Goal: Task Accomplishment & Management: Use online tool/utility

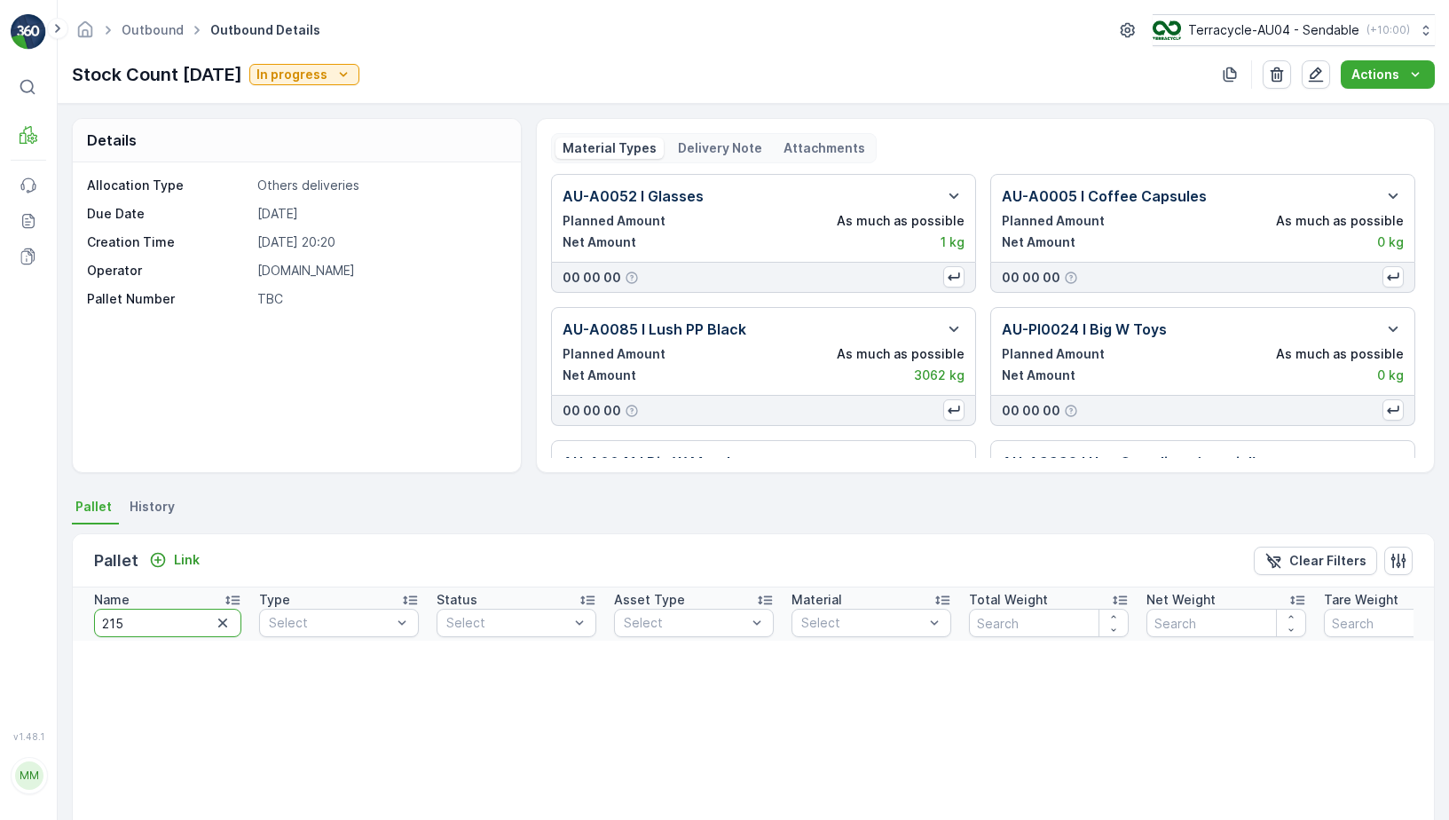
scroll to position [96, 0]
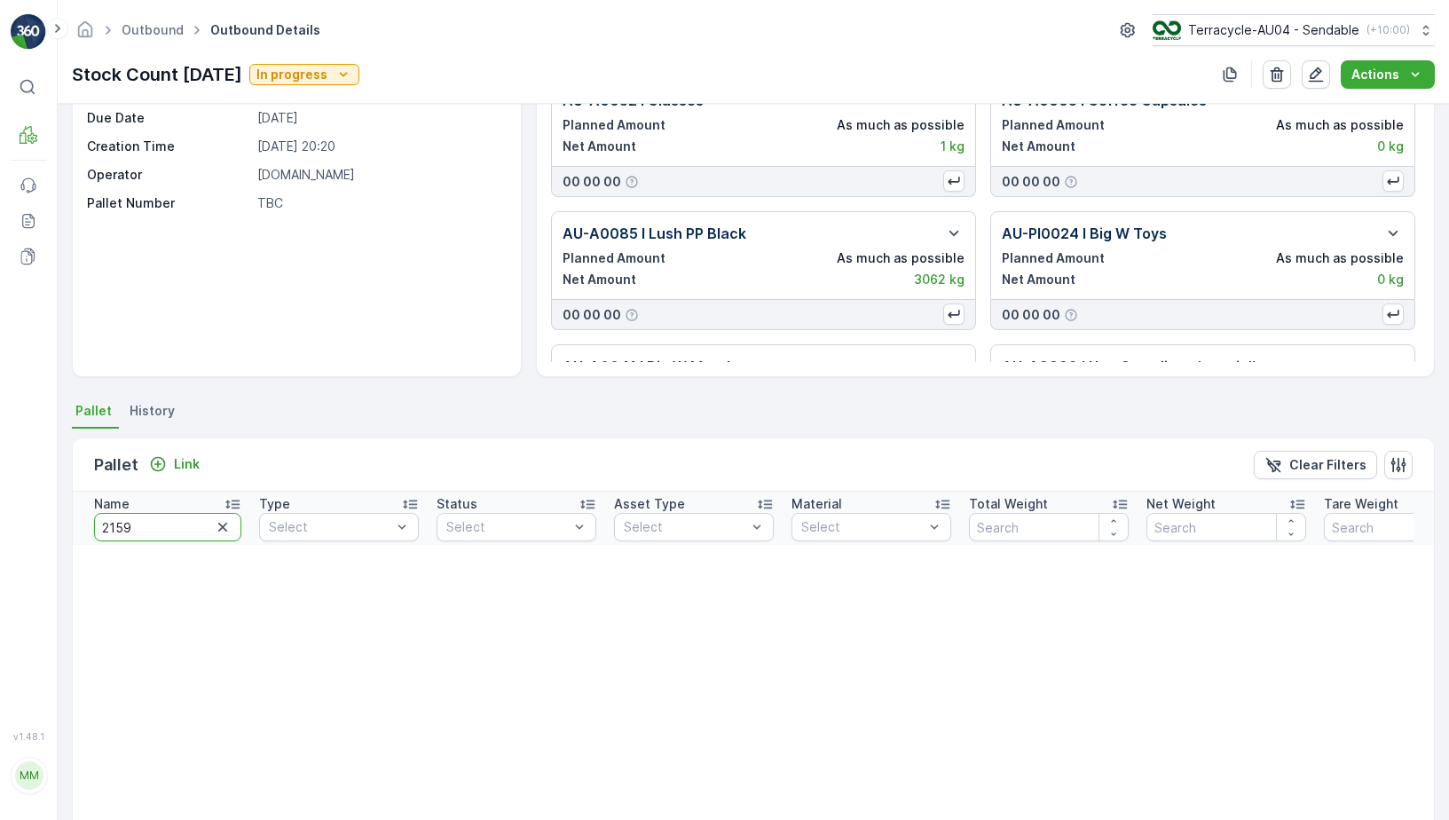
type input "21591"
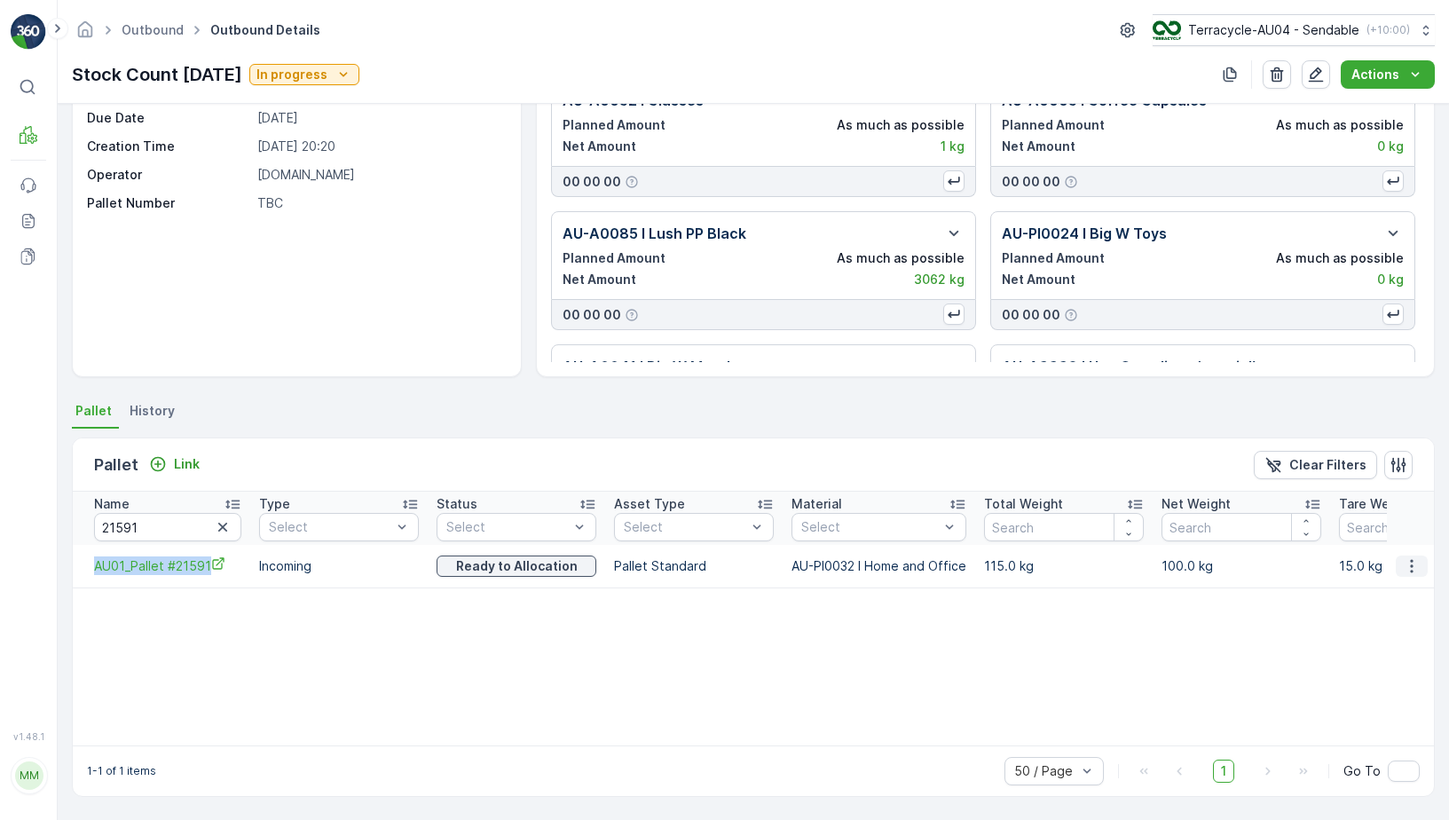
click at [1415, 566] on icon "button" at bounding box center [1412, 566] width 18 height 18
click at [1386, 624] on span "Unlink Pallet" at bounding box center [1375, 626] width 72 height 18
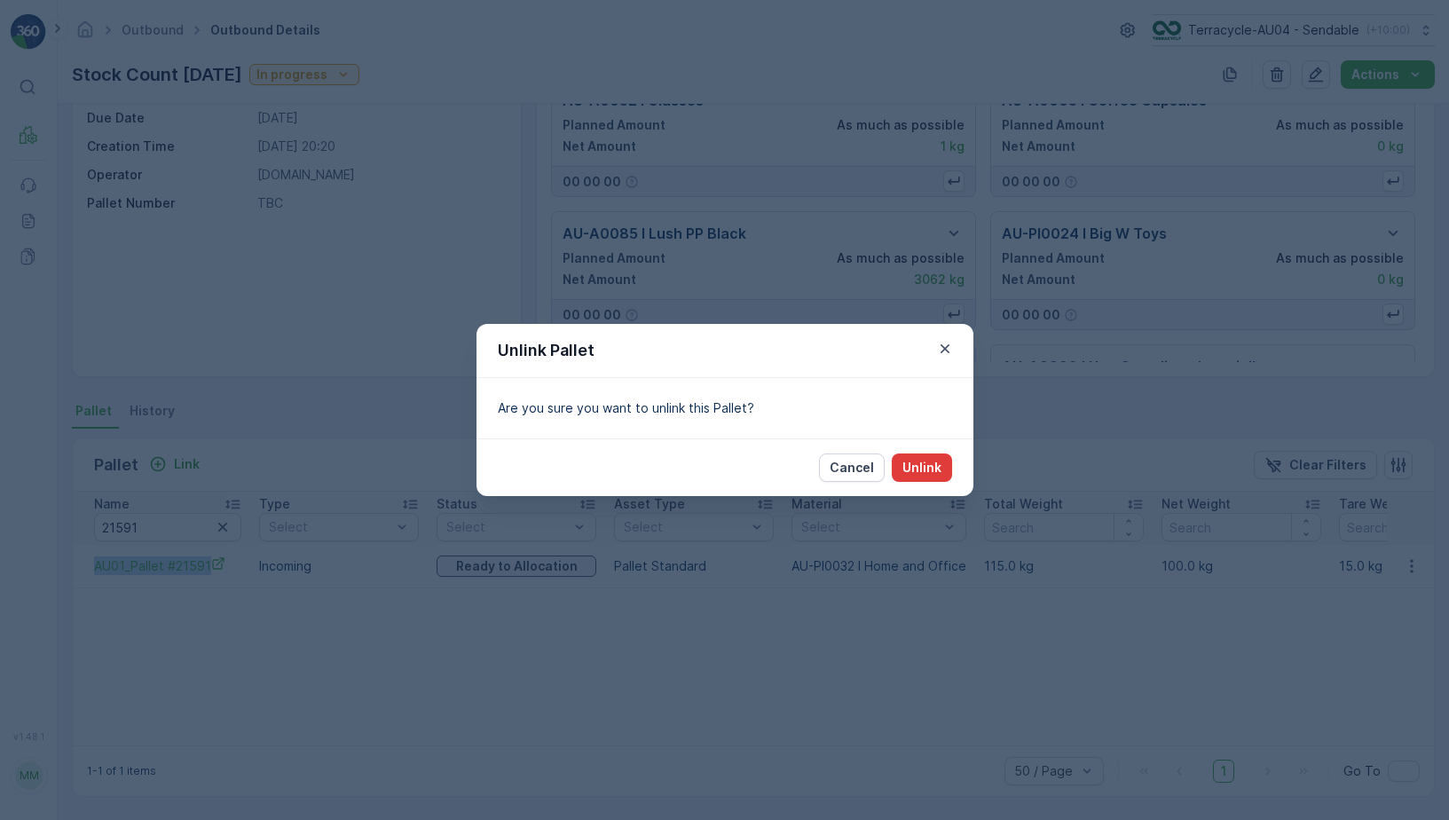
click at [915, 468] on p "Unlink" at bounding box center [922, 468] width 39 height 18
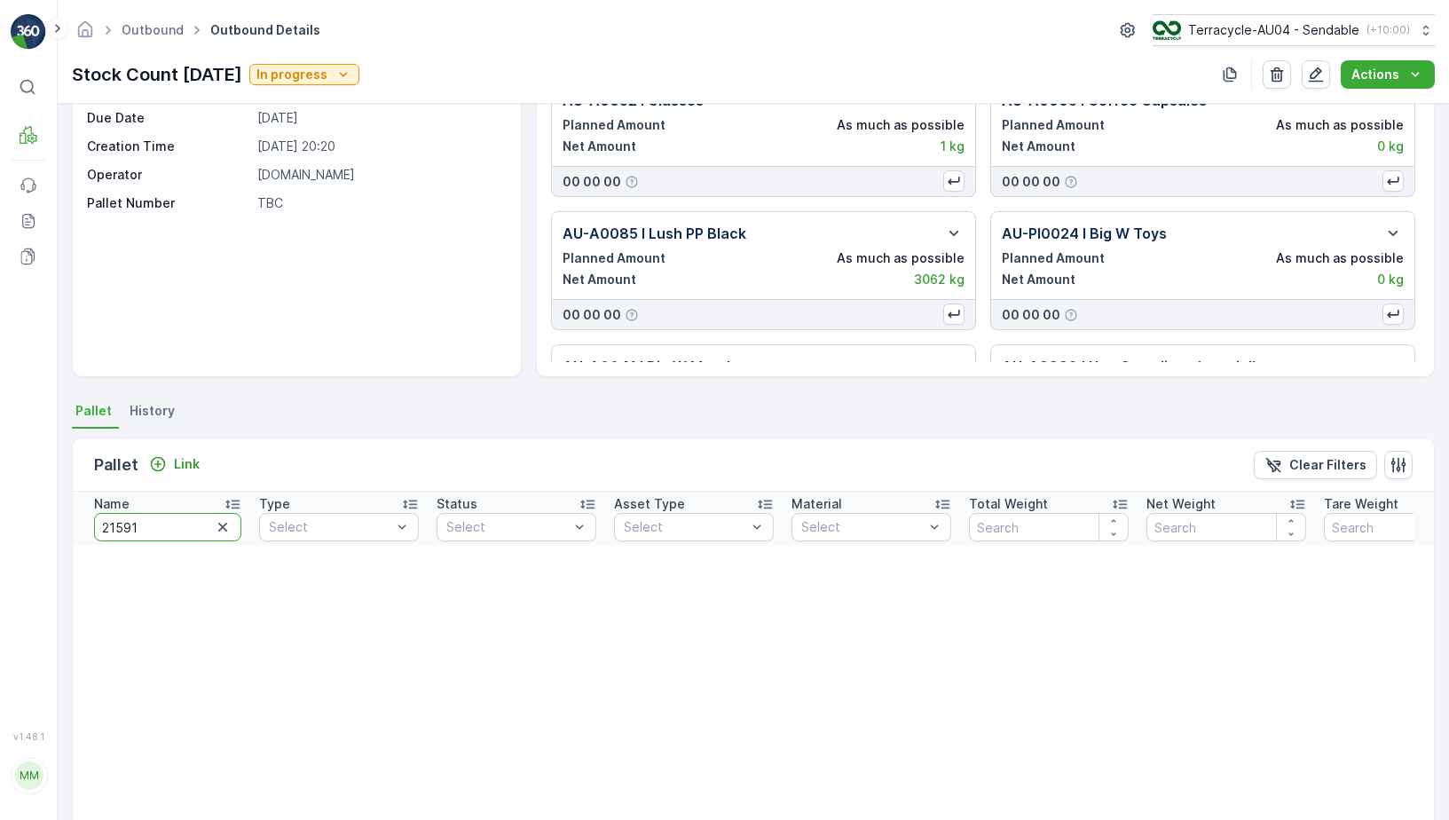
drag, startPoint x: 159, startPoint y: 531, endPoint x: -58, endPoint y: 520, distance: 216.8
click at [0, 520] on html "⌘B MRF Events Reports Documents v 1.48.1 MM MRF.AU04 [PERSON_NAME][EMAIL_ADDRES…" at bounding box center [724, 410] width 1449 height 820
type input "13"
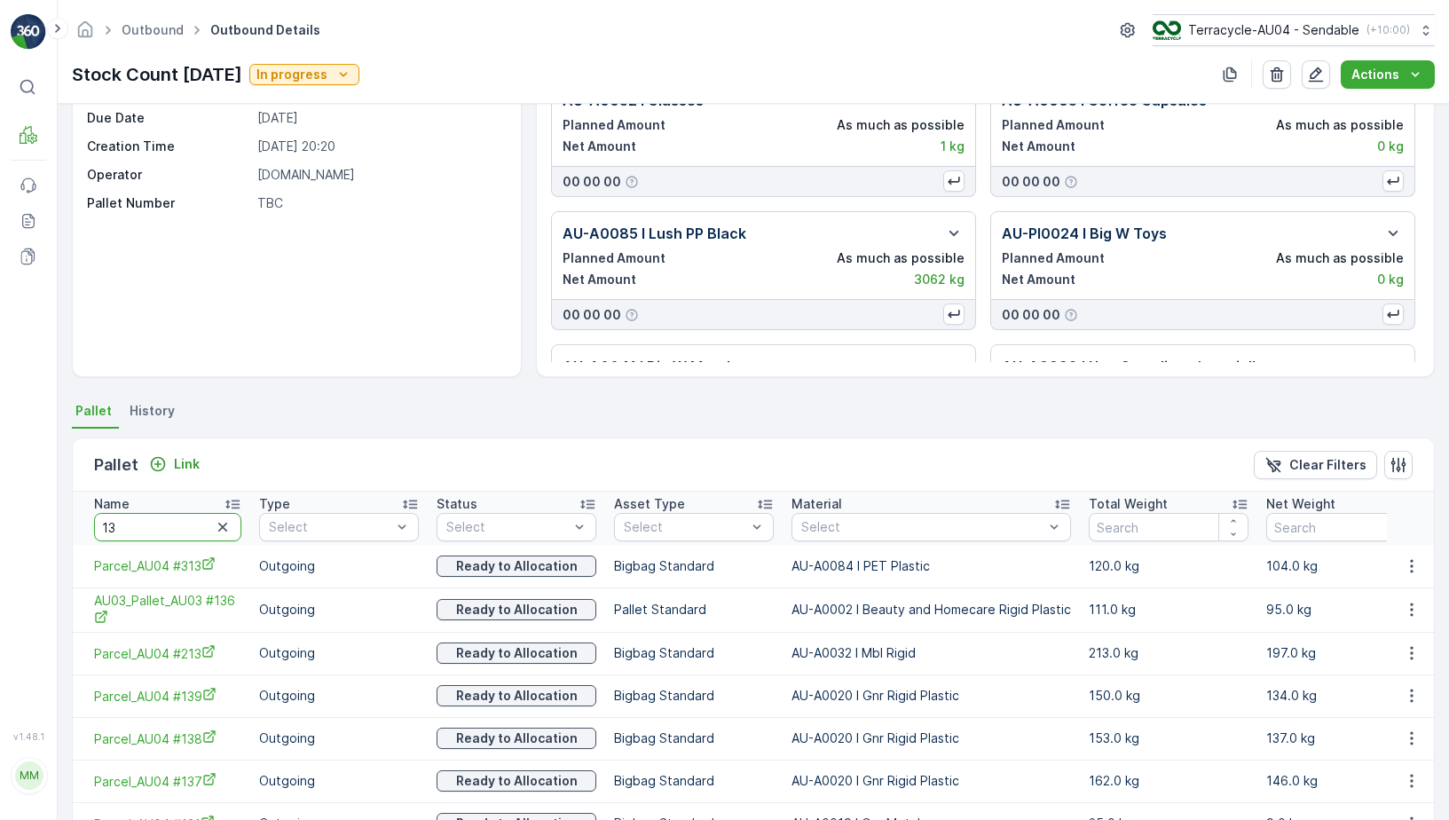
click at [153, 537] on input "13" at bounding box center [167, 527] width 147 height 28
type input "13140"
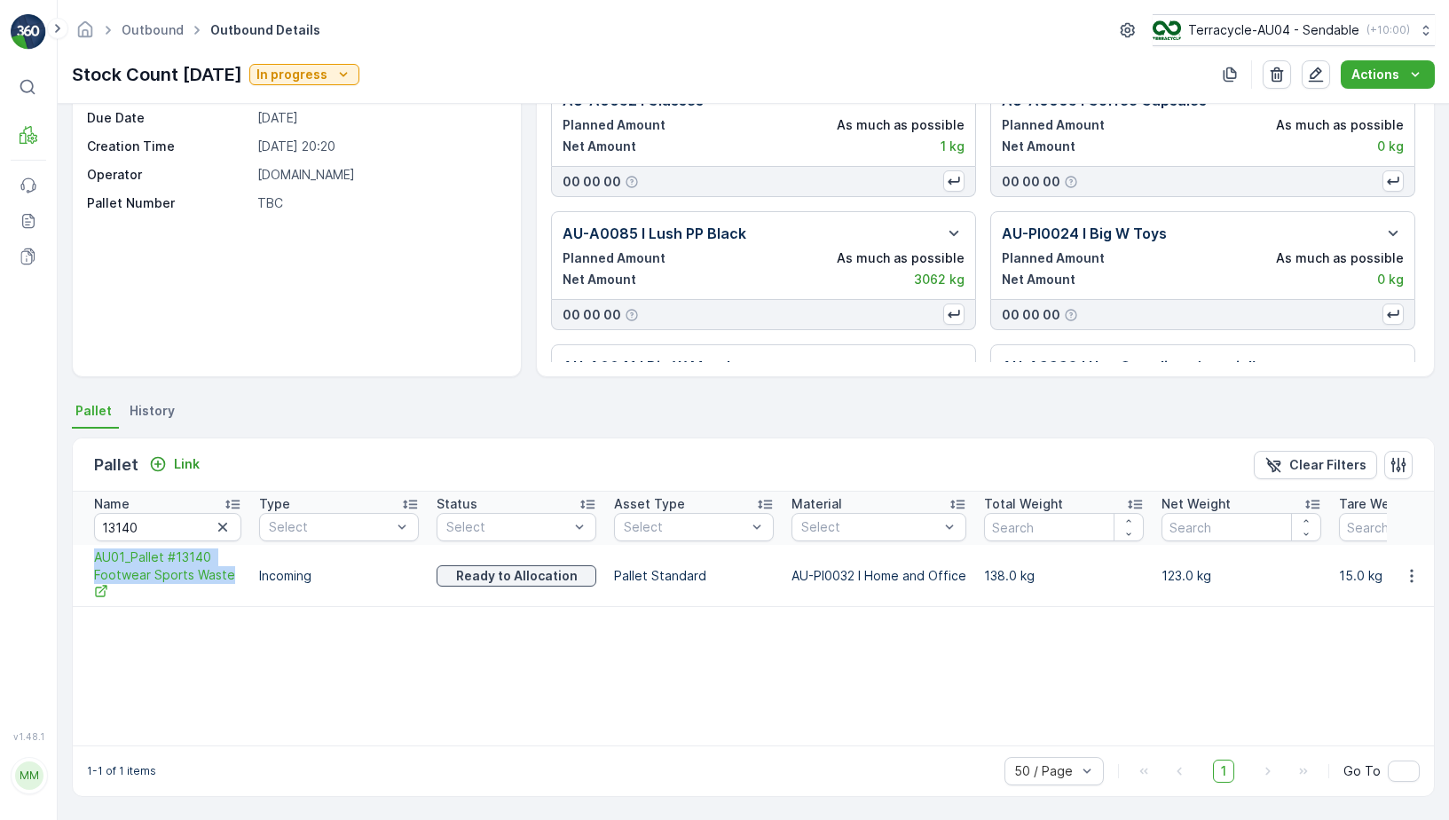
drag, startPoint x: 87, startPoint y: 552, endPoint x: 249, endPoint y: 589, distance: 165.8
click at [249, 589] on td "AU01_Pallet #13140 Footwear Sports Waste" at bounding box center [162, 576] width 178 height 62
copy span "AU01_Pallet #13140 Footwear Sports Waste"
click at [1410, 573] on icon "button" at bounding box center [1412, 576] width 18 height 18
click at [1361, 644] on div "Unlink Pallet" at bounding box center [1390, 635] width 117 height 25
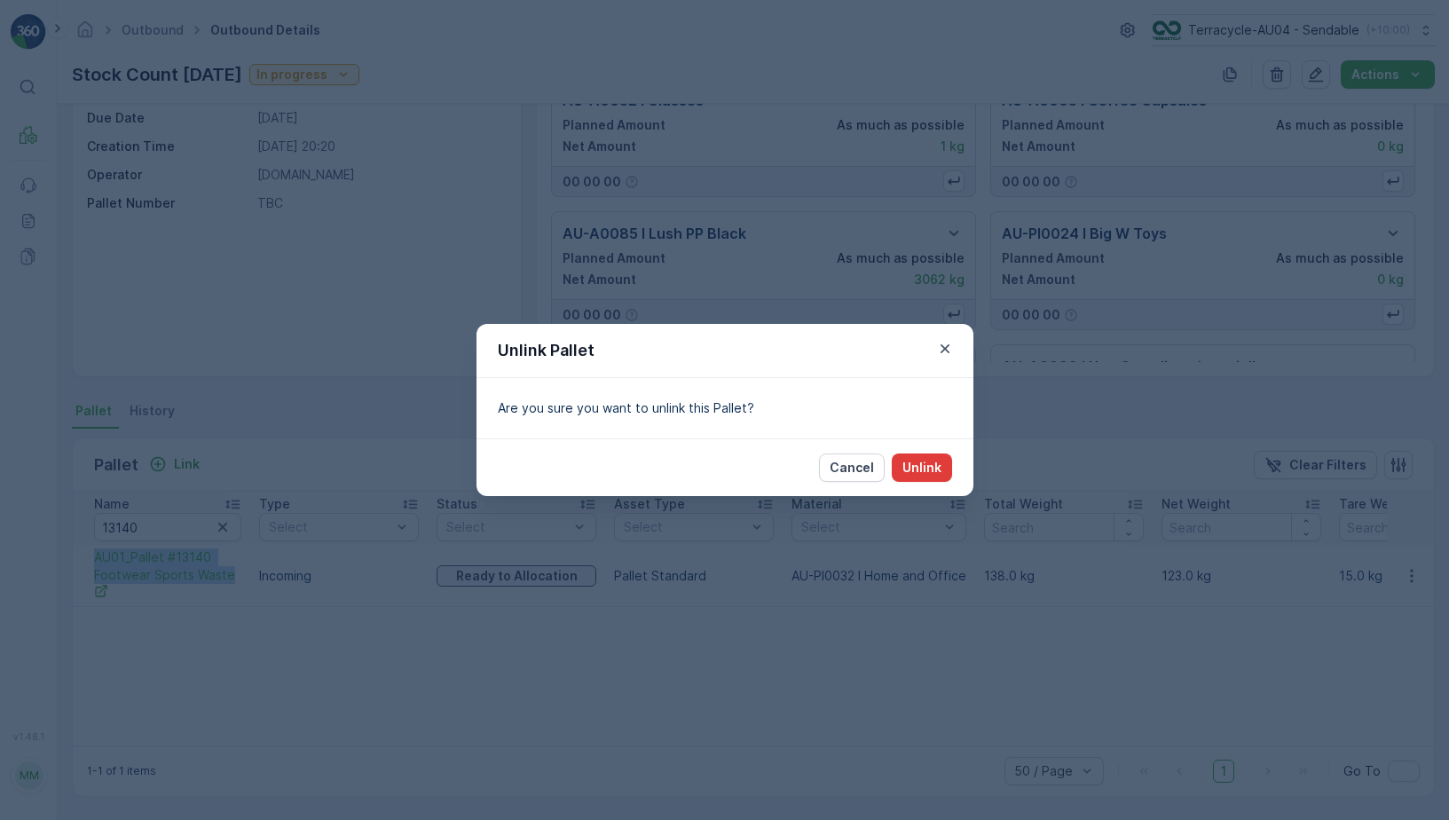
click at [920, 464] on p "Unlink" at bounding box center [922, 468] width 39 height 18
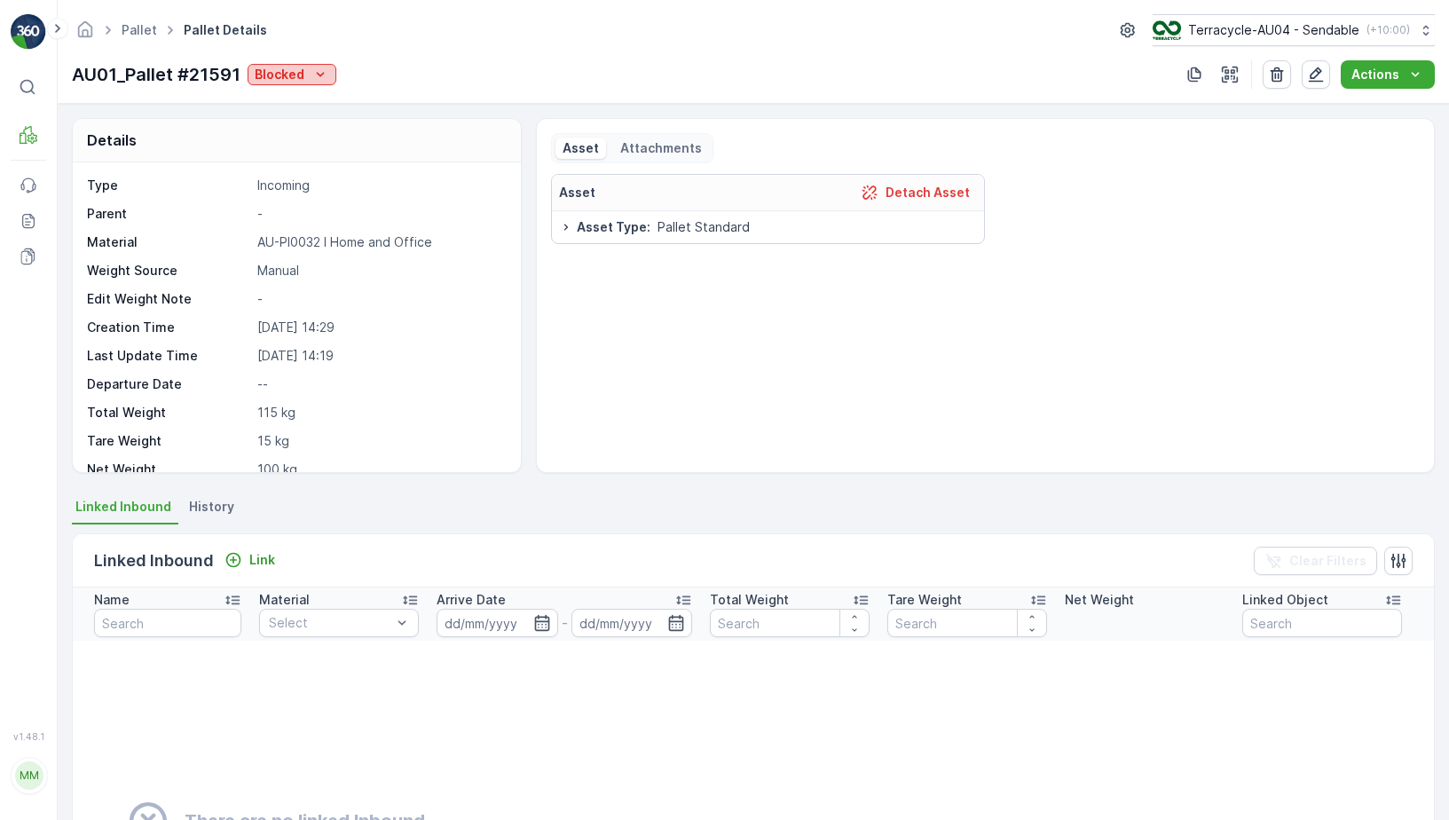
click at [290, 75] on p "Blocked" at bounding box center [280, 75] width 50 height 18
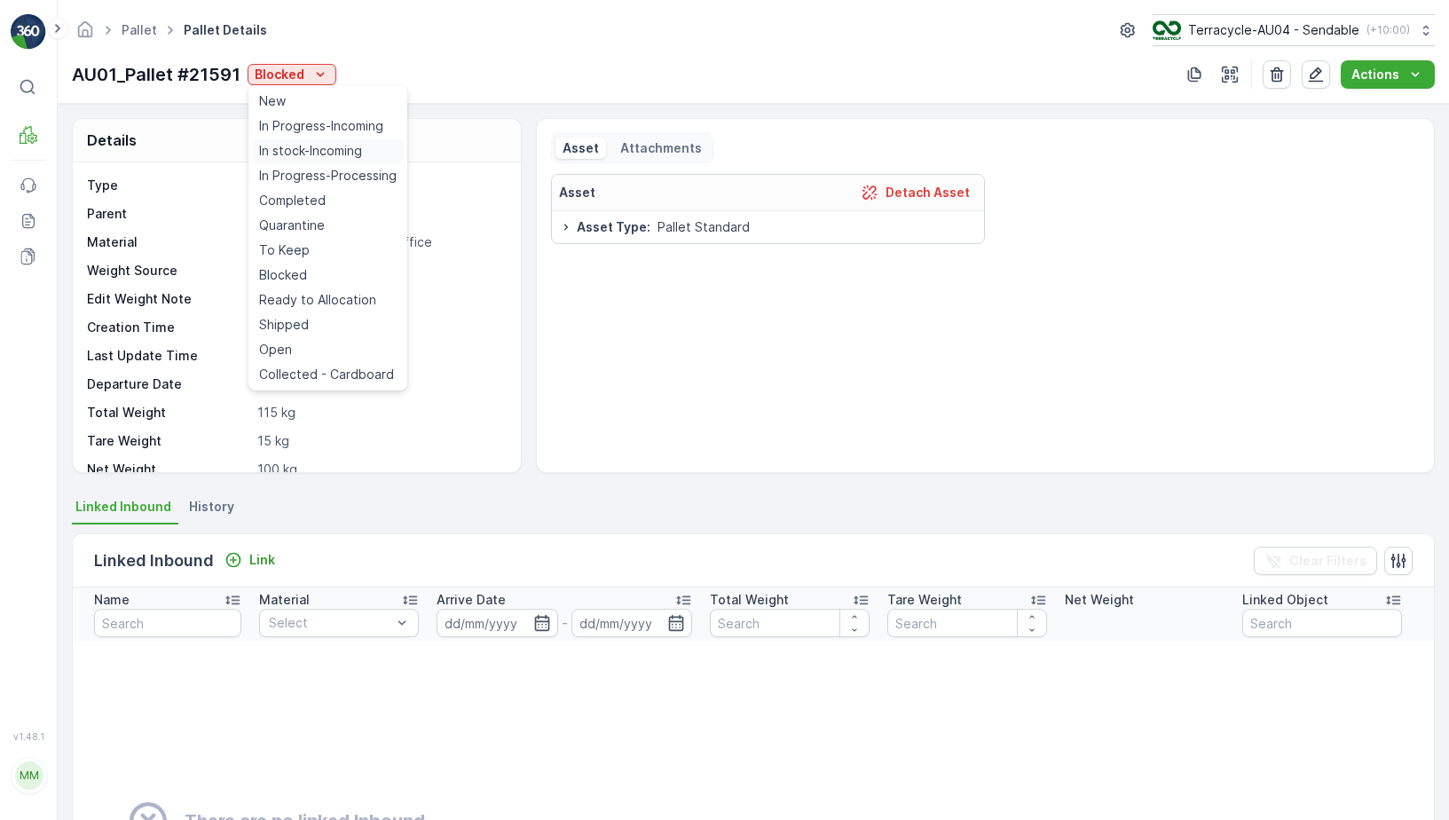
click at [319, 143] on span "In stock-Incoming" at bounding box center [310, 151] width 103 height 18
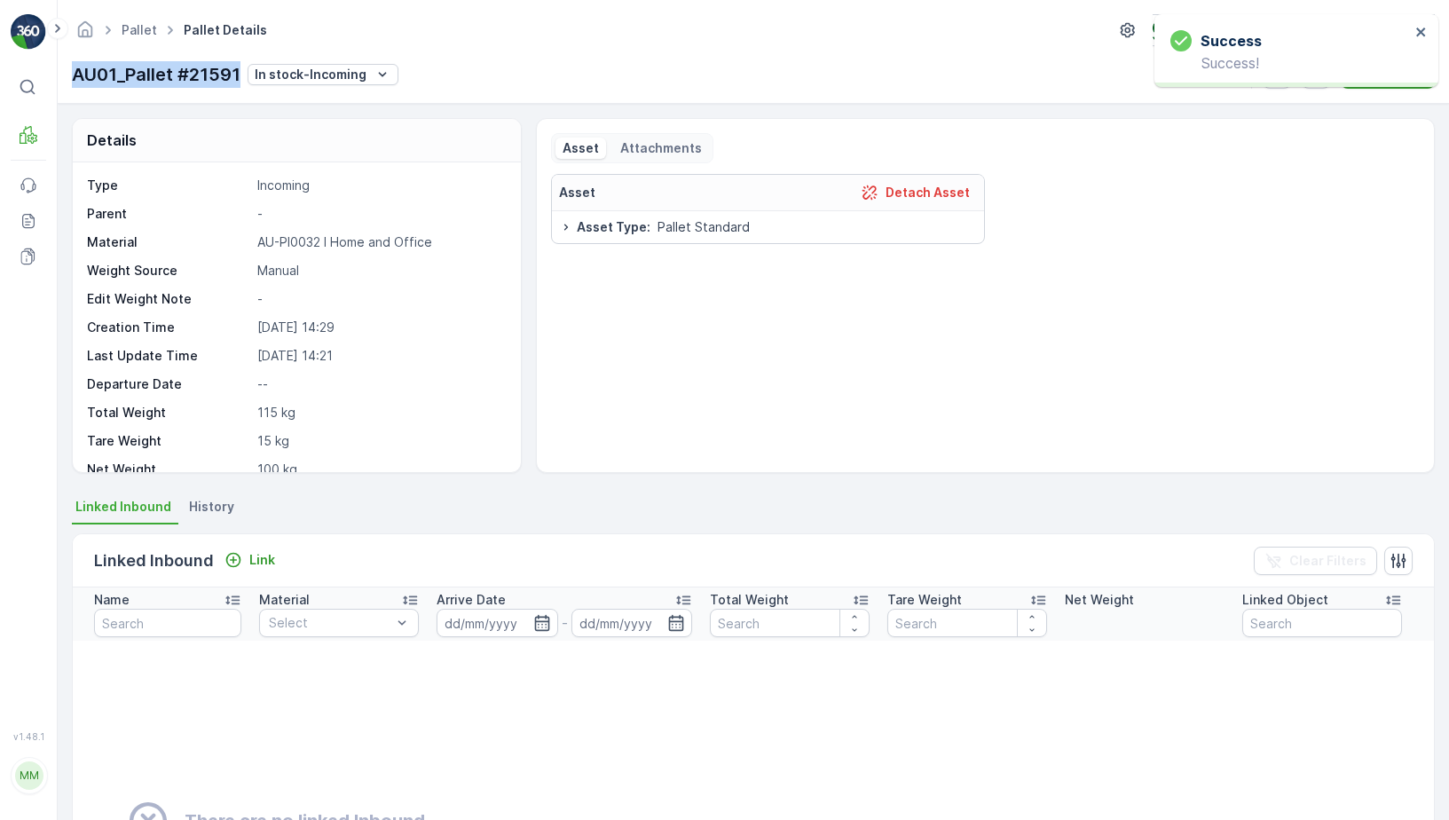
drag, startPoint x: 75, startPoint y: 77, endPoint x: 240, endPoint y: 79, distance: 165.1
click at [240, 79] on p "AU01_Pallet #21591" at bounding box center [156, 74] width 169 height 27
copy p "AU01_Pallet #21591"
click at [147, 26] on link "Pallet" at bounding box center [140, 29] width 36 height 15
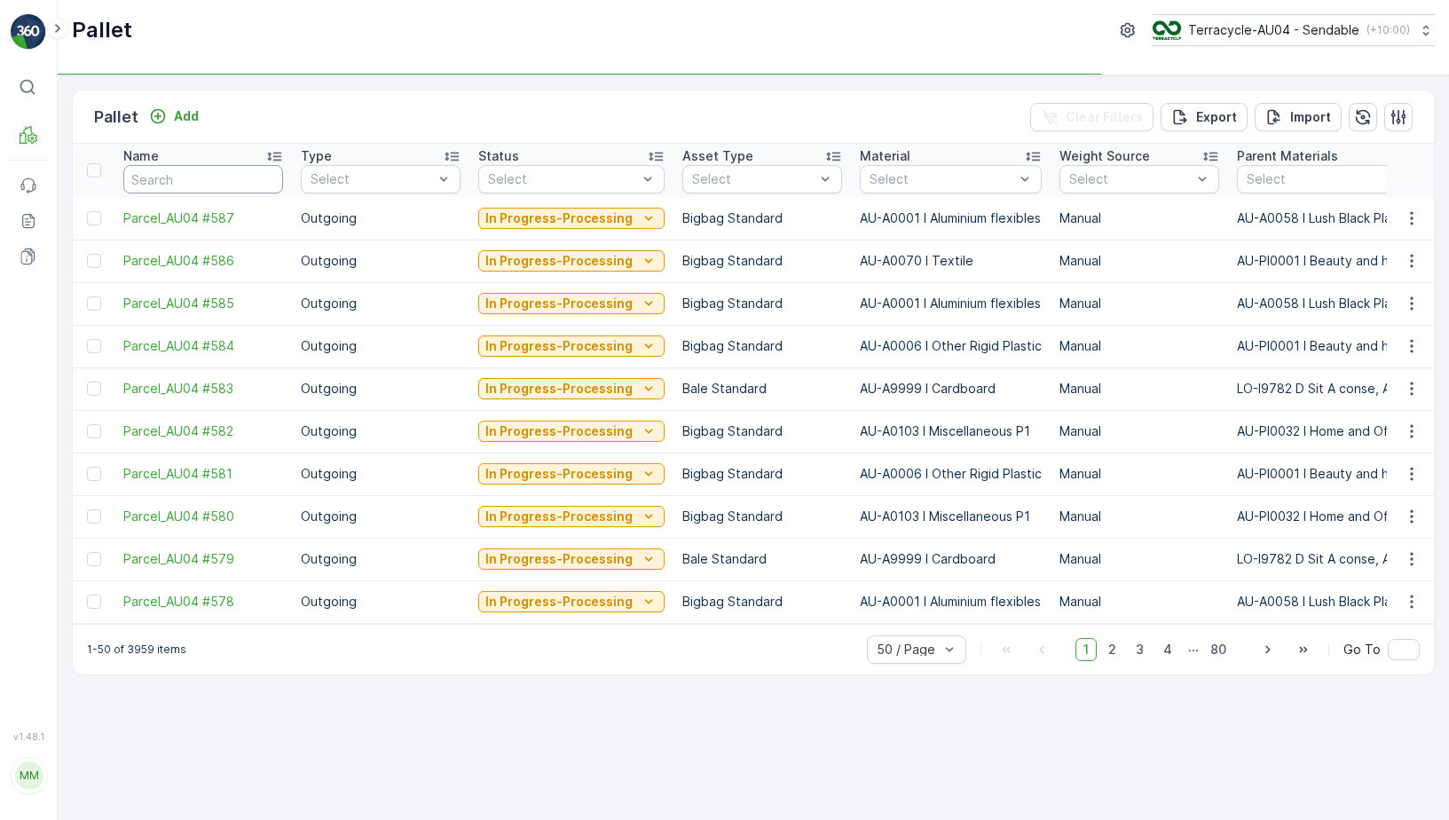
click at [217, 178] on input "text" at bounding box center [203, 179] width 160 height 28
paste input "AU01_Pallet #13140 Footwear Sports Waste"
type input "AU01_Pallet #13140 Footwear Sports Waste"
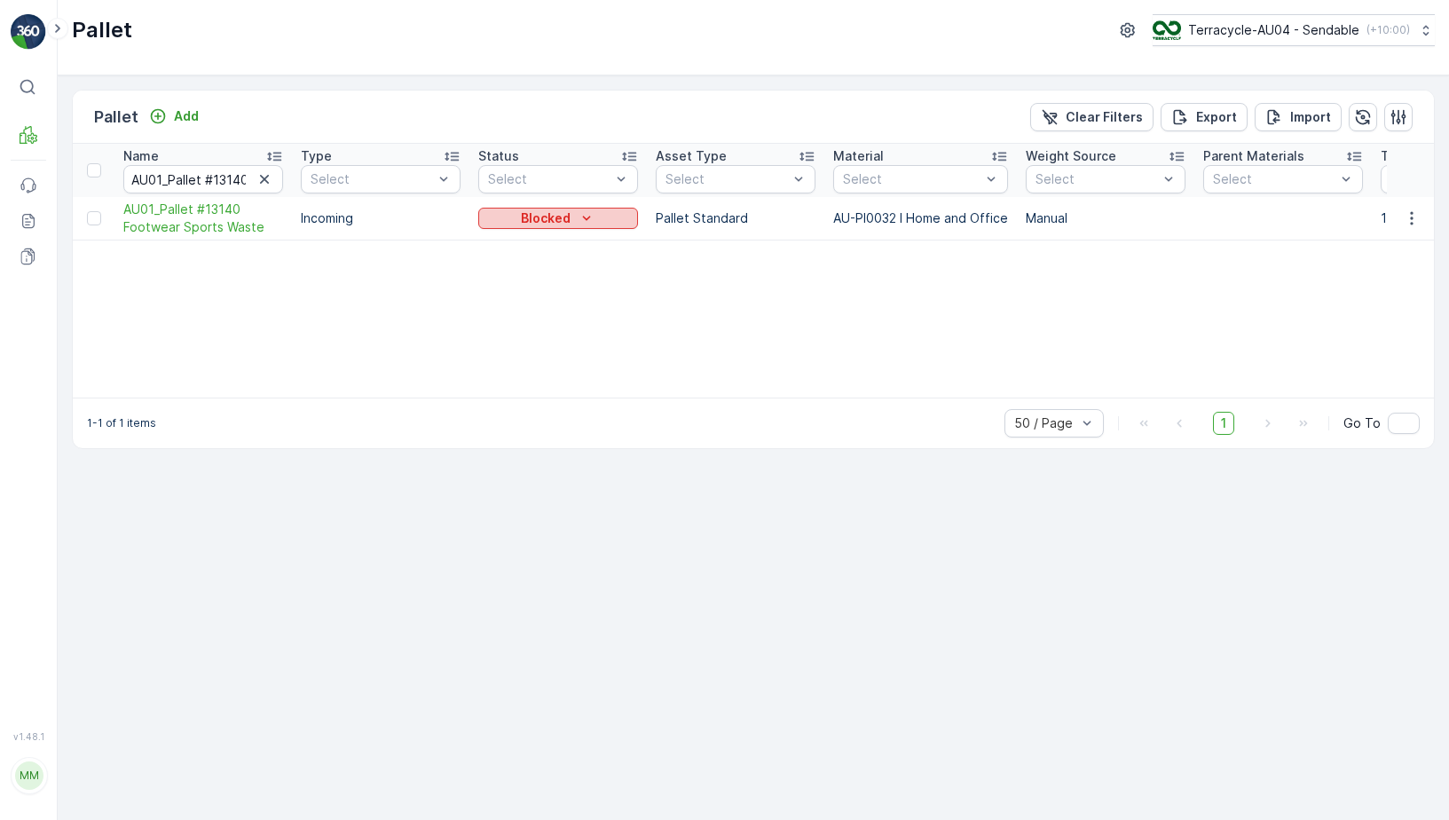
click at [612, 227] on button "Blocked" at bounding box center [558, 218] width 160 height 21
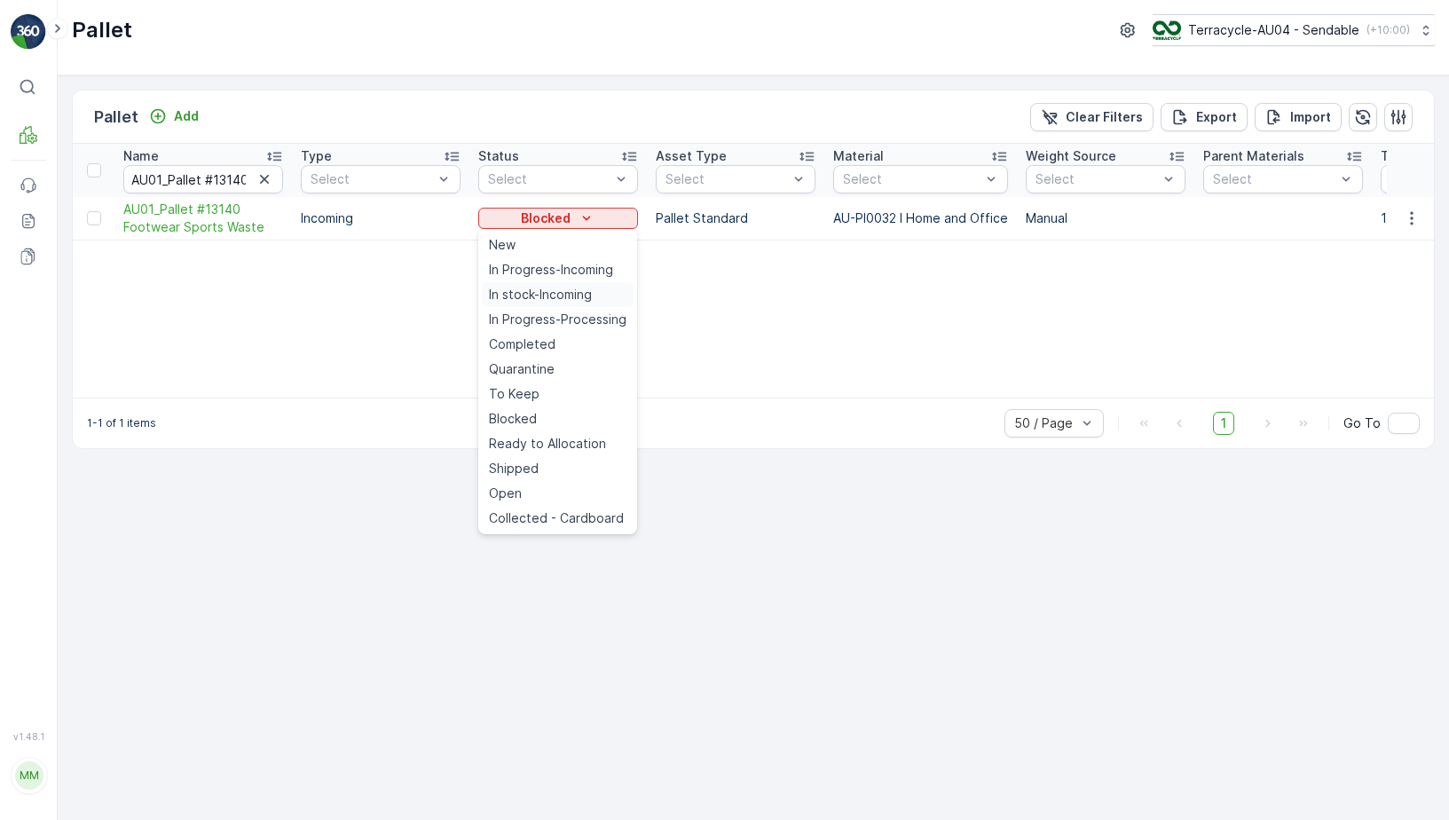
click at [590, 288] on span "In stock-Incoming" at bounding box center [540, 295] width 103 height 18
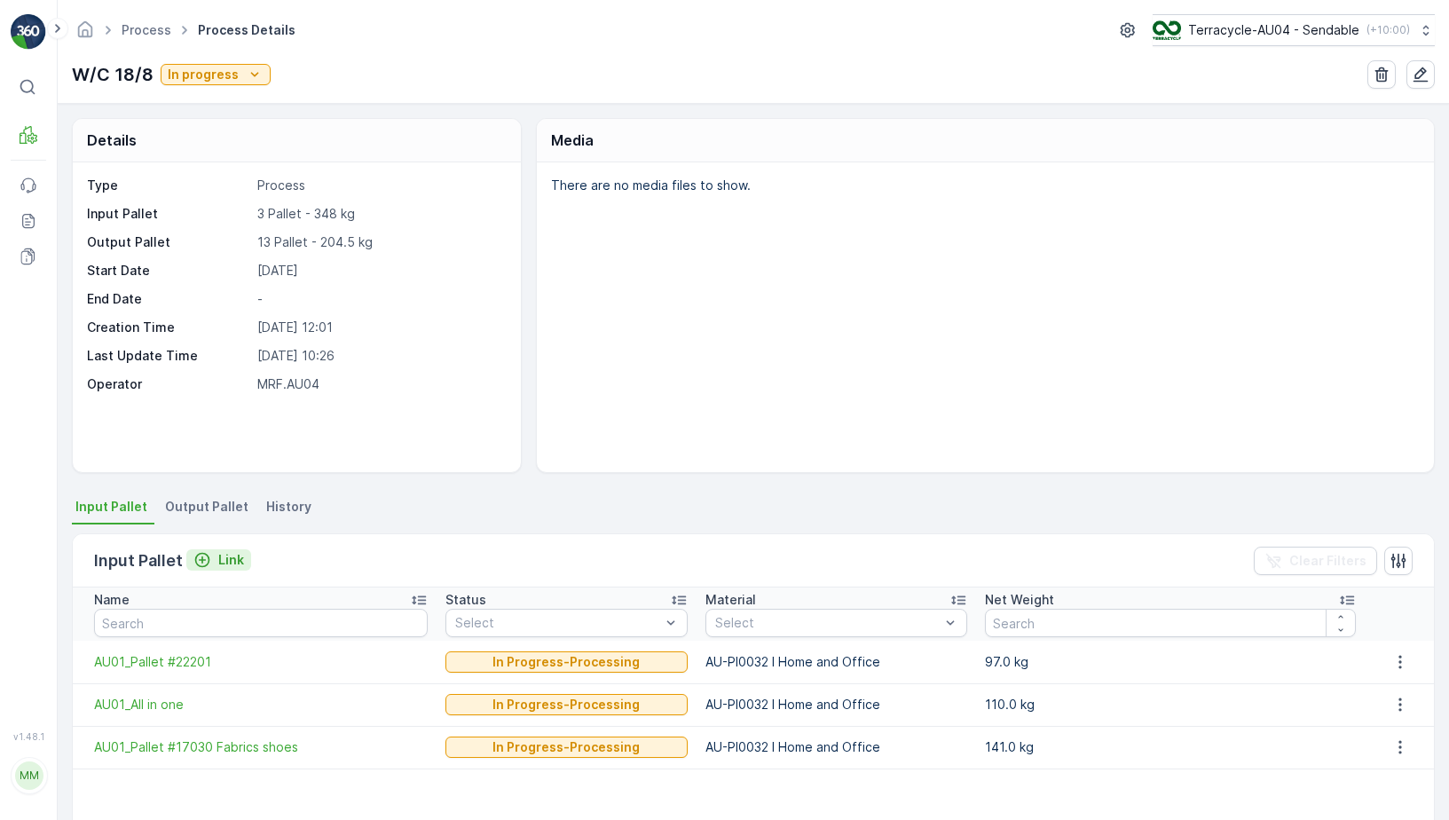
click at [245, 559] on button "Link" at bounding box center [218, 559] width 65 height 21
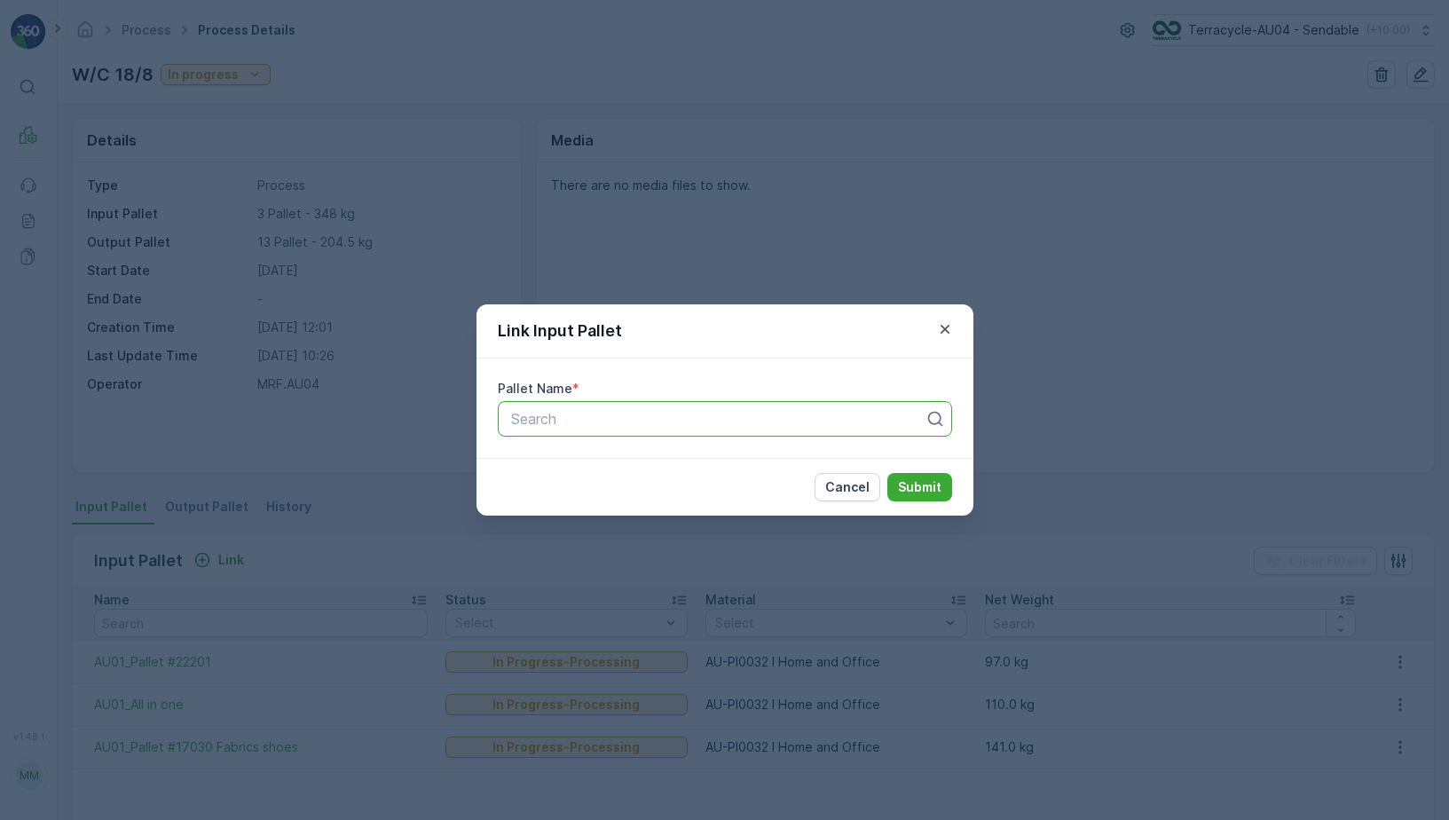
click at [614, 424] on div at bounding box center [717, 419] width 417 height 16
paste input "Charge:"
type input "C"
type input "21591"
click at [628, 465] on span "AU01_Pallet #21591" at bounding box center [574, 462] width 130 height 16
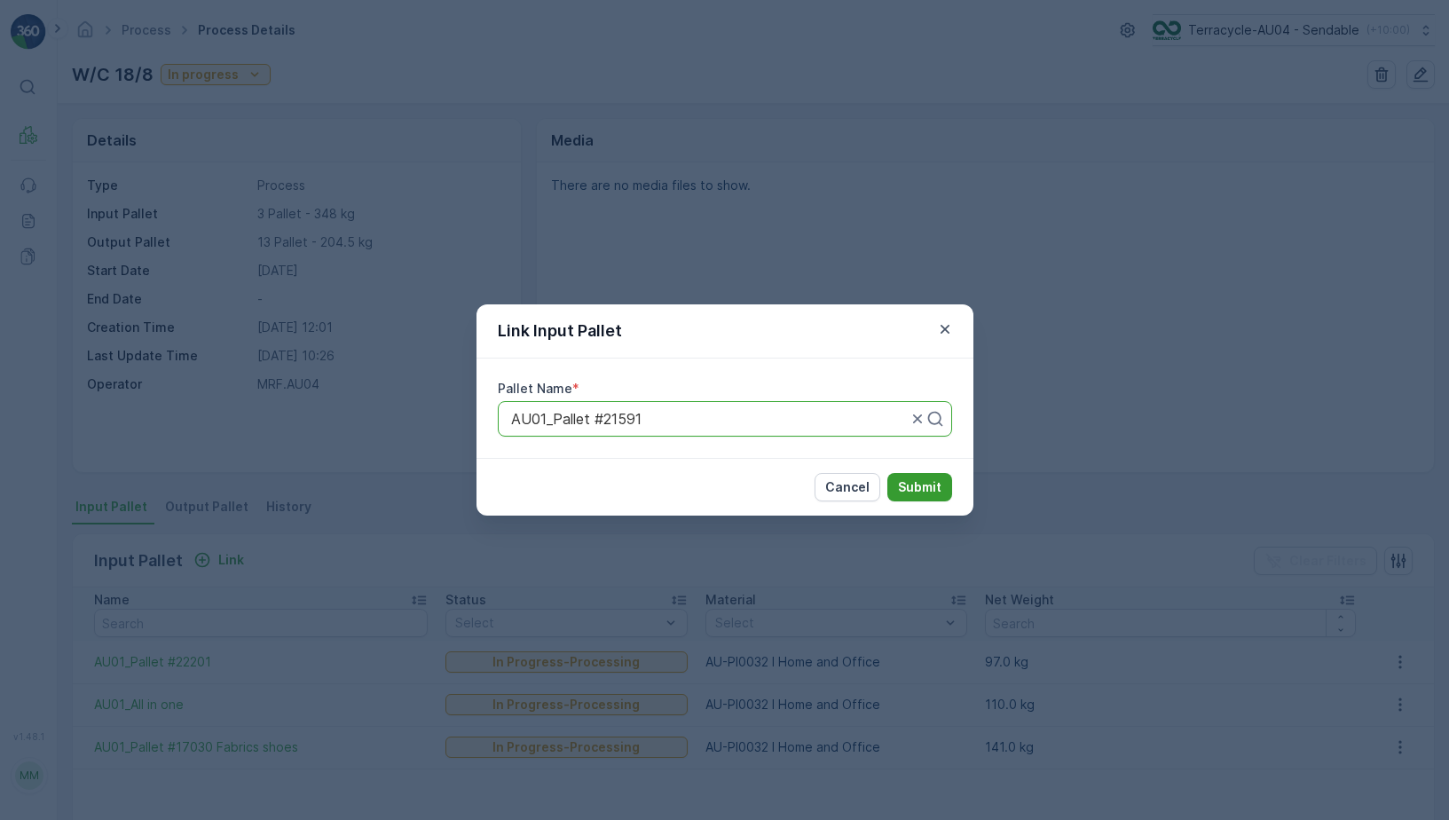
click at [910, 483] on p "Submit" at bounding box center [919, 487] width 43 height 18
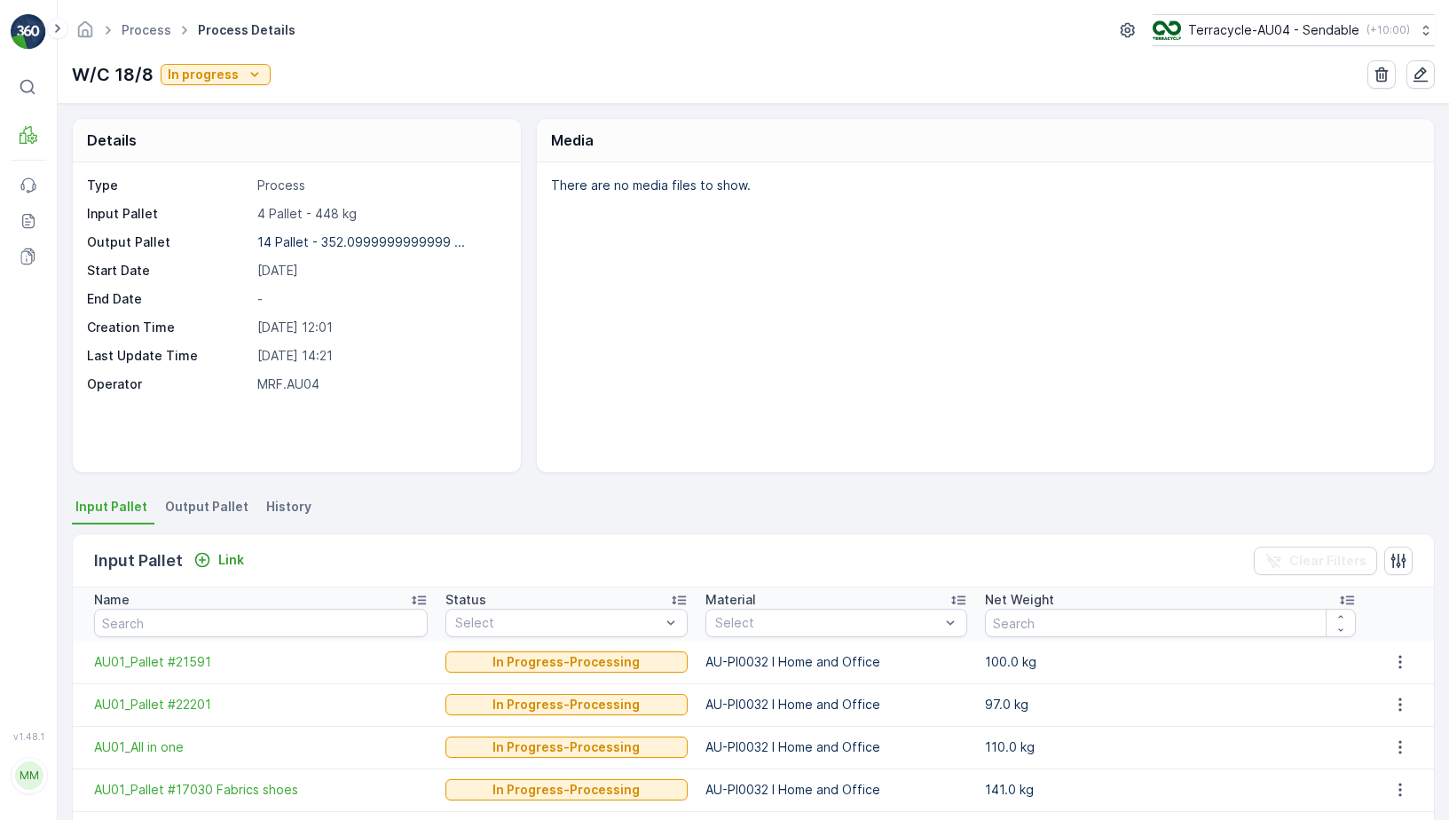
scroll to position [96, 0]
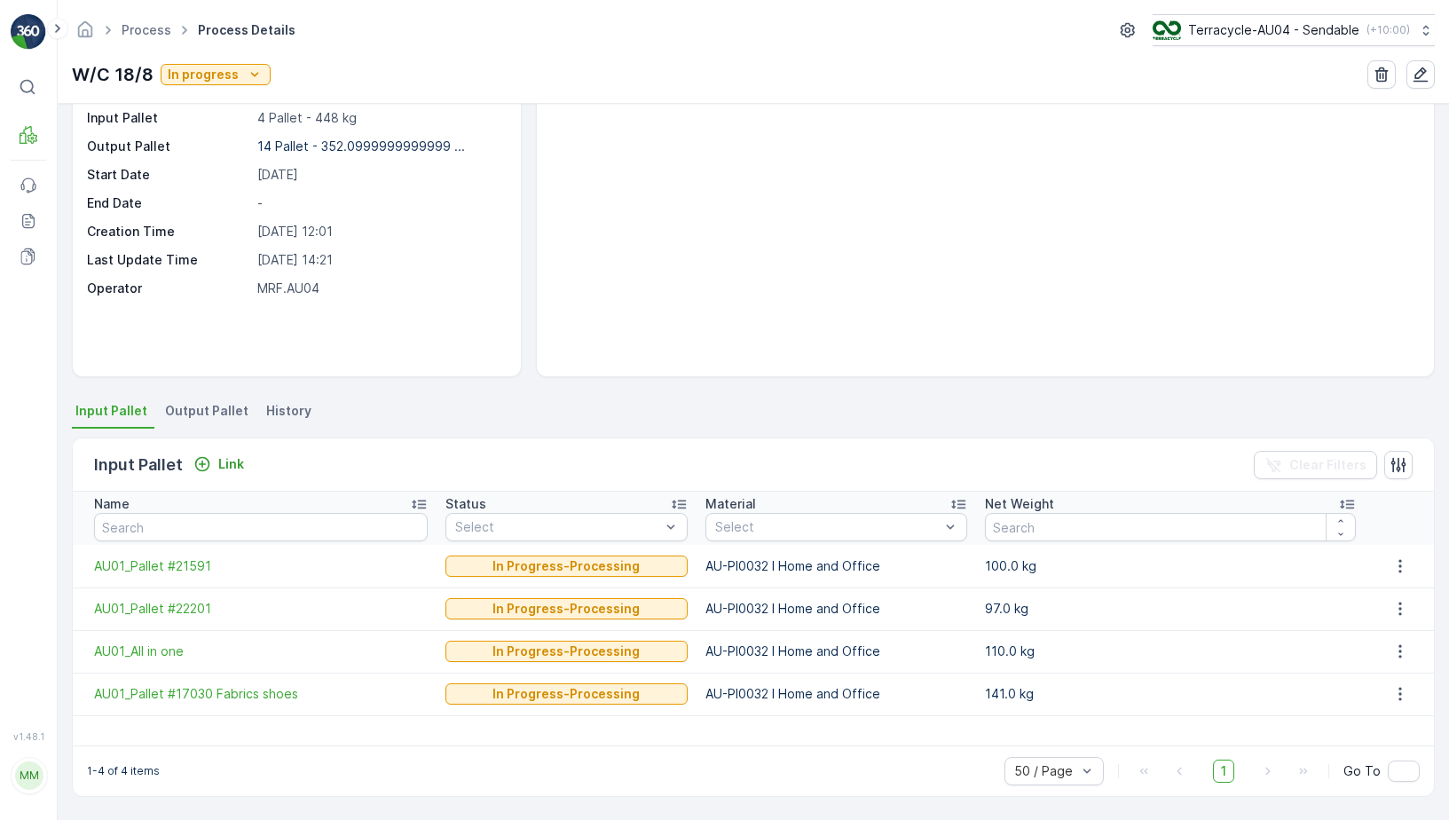
click at [223, 449] on div "Input Pallet Link Clear Filters" at bounding box center [754, 464] width 1362 height 53
click at [221, 470] on p "Link" at bounding box center [231, 464] width 26 height 18
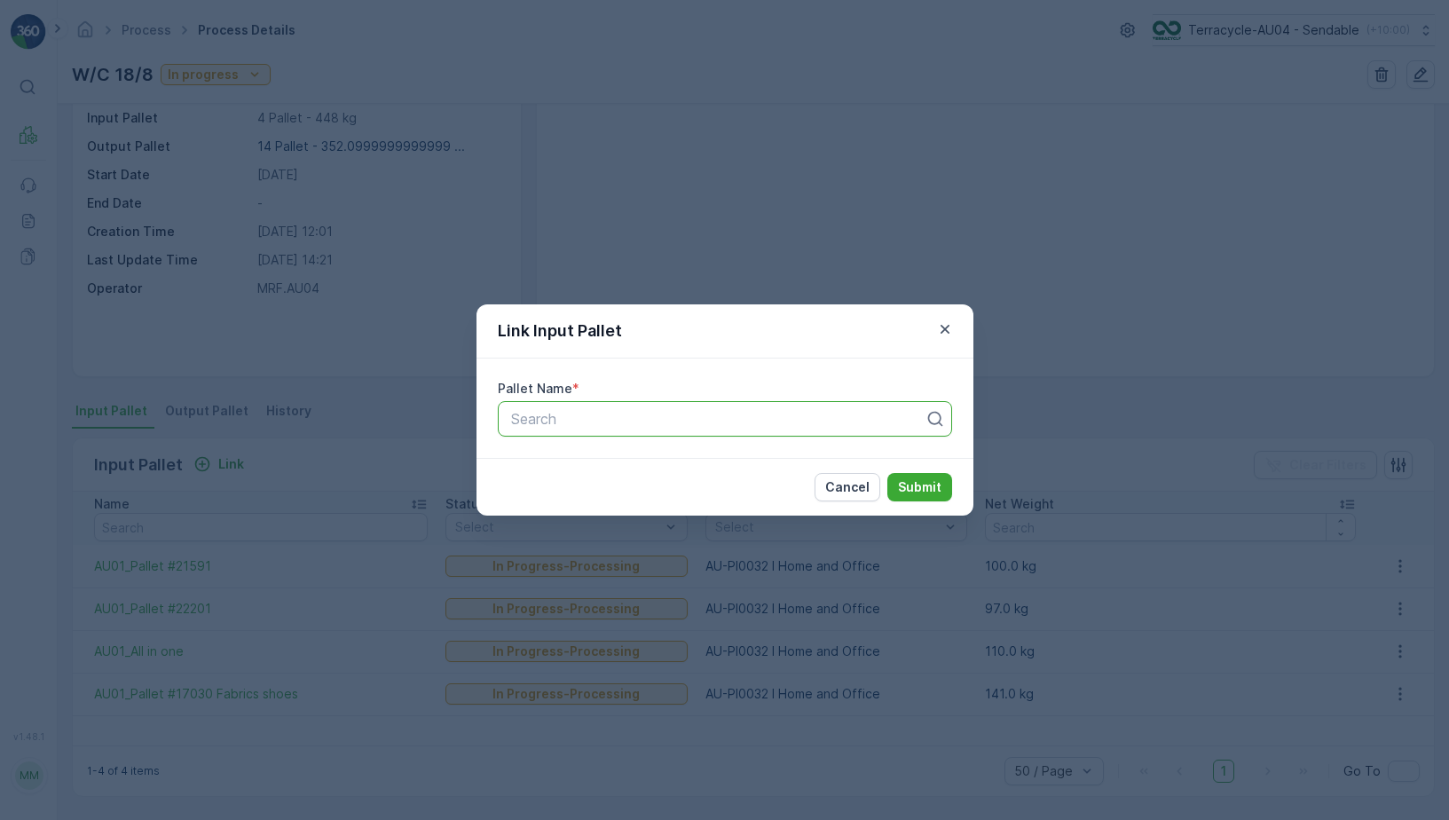
click at [551, 430] on div "Search" at bounding box center [725, 419] width 454 height 36
paste input "AU01_Pallet #21591"
type input "AU01_Pallet #21591"
click at [629, 460] on span "AU01_Pallet #21591" at bounding box center [574, 462] width 130 height 16
click at [935, 486] on p "Submit" at bounding box center [919, 487] width 43 height 18
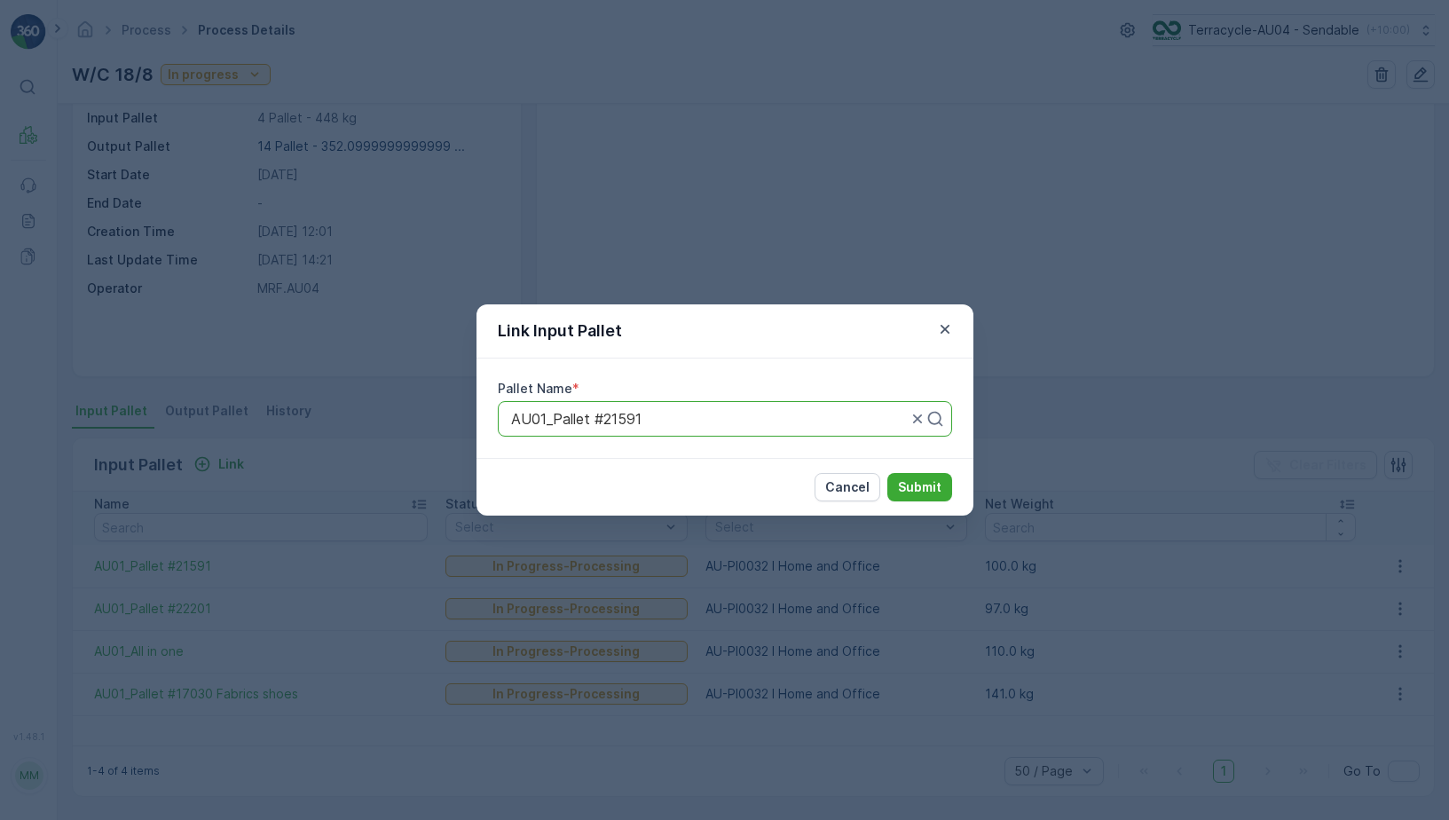
click at [698, 406] on div "AU01_Pallet #21591" at bounding box center [725, 419] width 454 height 36
drag, startPoint x: 774, startPoint y: 421, endPoint x: 500, endPoint y: 406, distance: 274.7
click at [503, 406] on div "AU01_Pallet #21591" at bounding box center [725, 419] width 454 height 36
paste input "AU01_Pallet #13140 Footwear Sports Waste"
type input "AU01_Pallet #13140 Footwear Sports Waste"
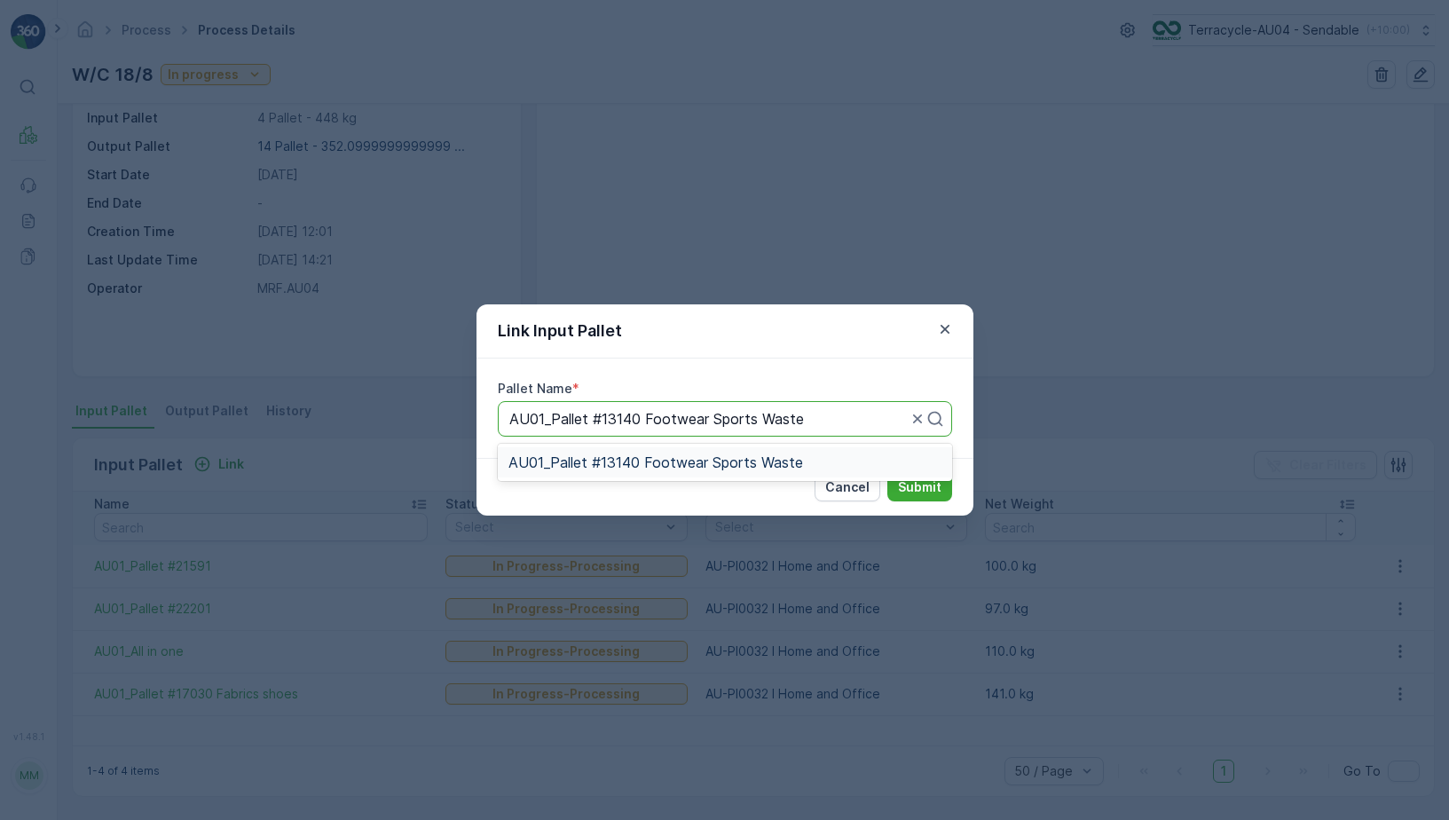
click at [880, 458] on div "AU01_Pallet #13140 Footwear Sports Waste" at bounding box center [725, 462] width 433 height 16
click at [920, 479] on p "Submit" at bounding box center [919, 487] width 43 height 18
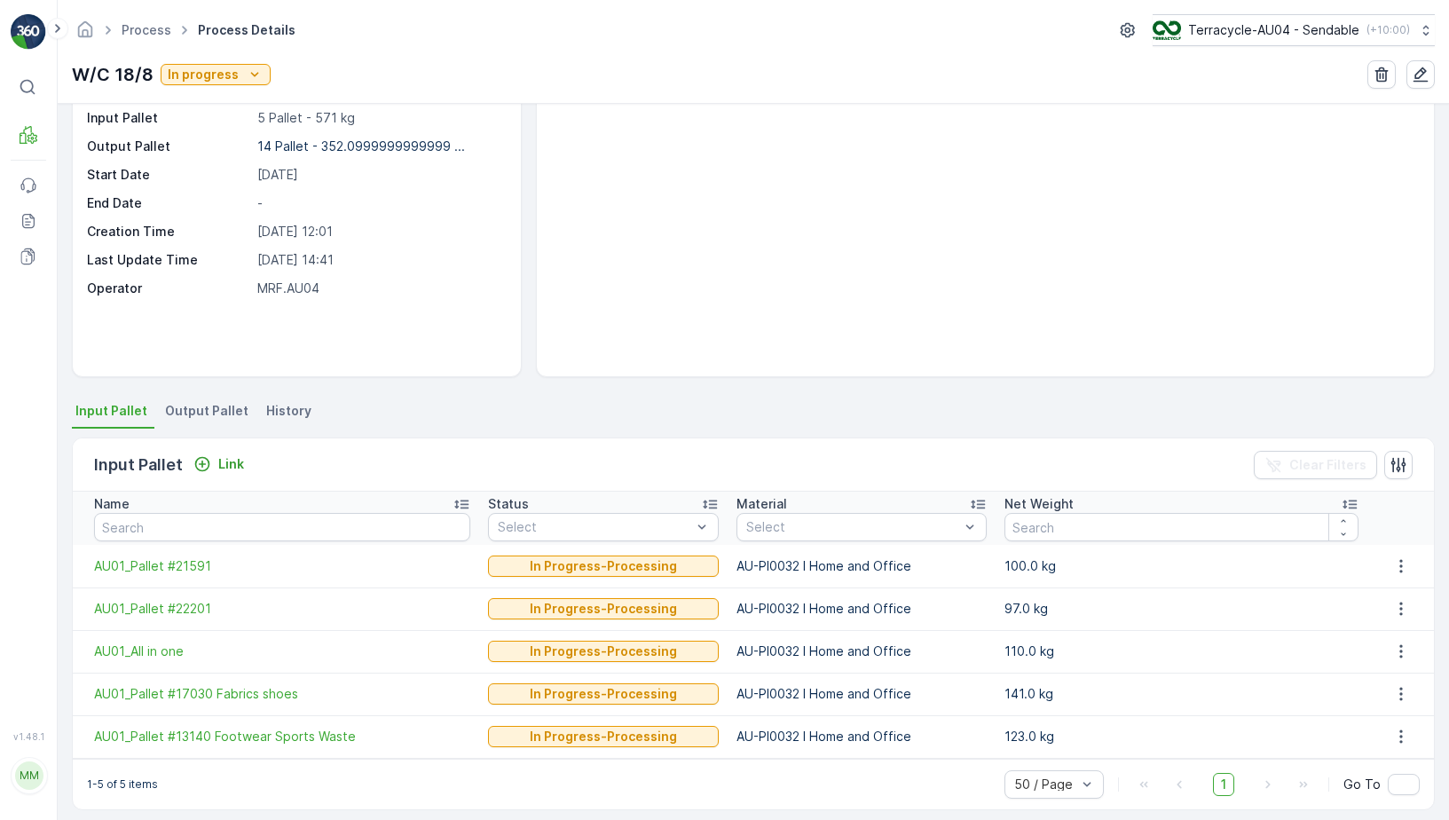
drag, startPoint x: 42, startPoint y: 715, endPoint x: 389, endPoint y: 624, distance: 358.7
click at [382, 819] on html "⌘B MRF Events Reports Documents v 1.48.1 MM MRF.AU04 monika.tur@terracycle.com …" at bounding box center [724, 410] width 1449 height 820
click at [389, 624] on td "AU01_Pallet #22201" at bounding box center [276, 609] width 407 height 43
